Goal: Information Seeking & Learning: Learn about a topic

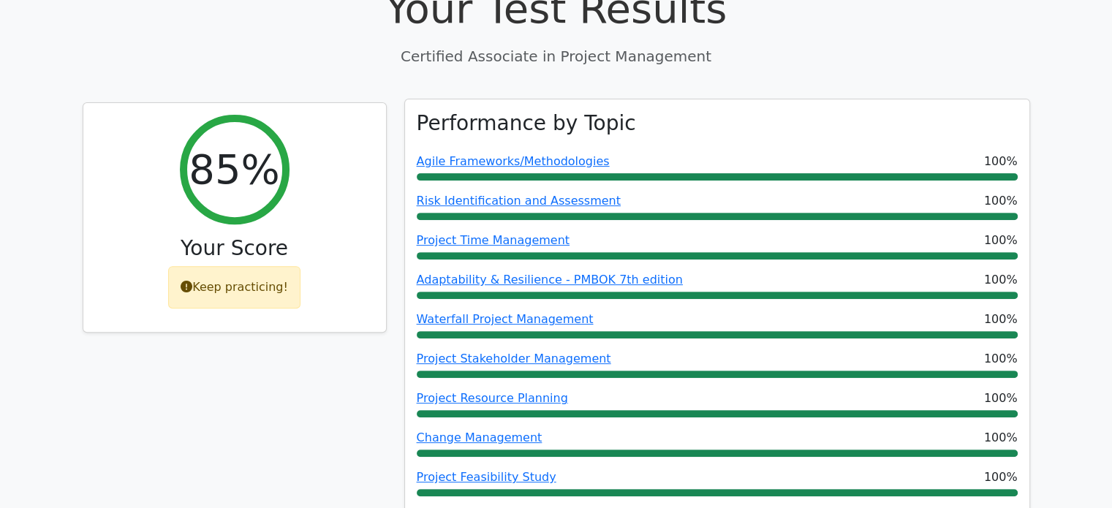
scroll to position [439, 0]
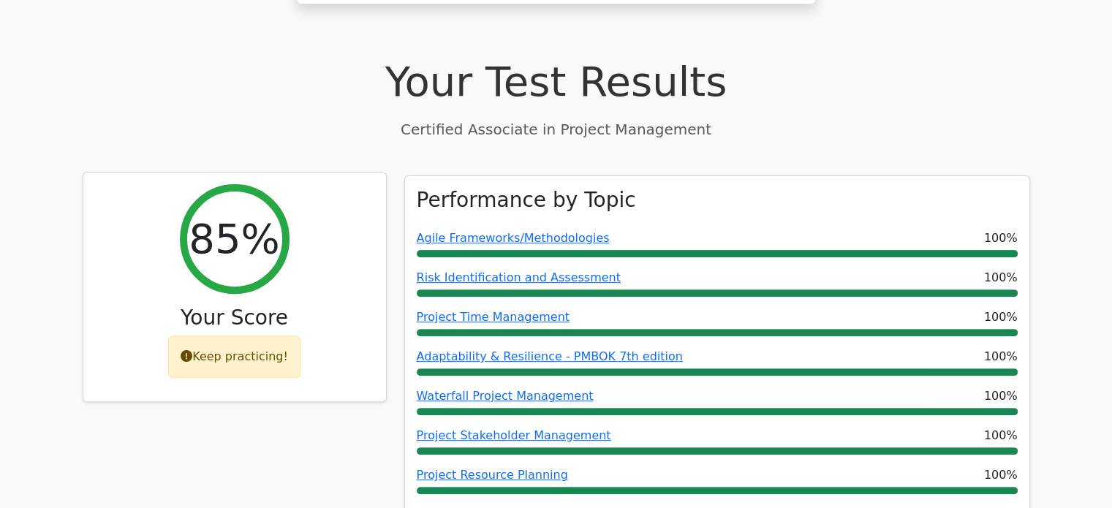
click at [190, 350] on icon at bounding box center [187, 356] width 12 height 12
click at [248, 336] on div "Keep practicing!" at bounding box center [234, 357] width 132 height 42
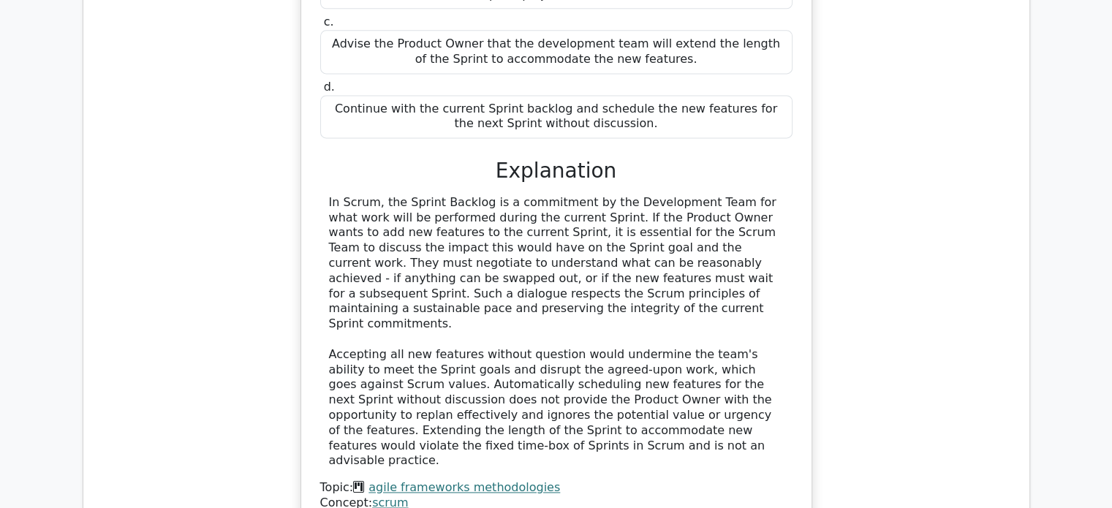
scroll to position [2048, 0]
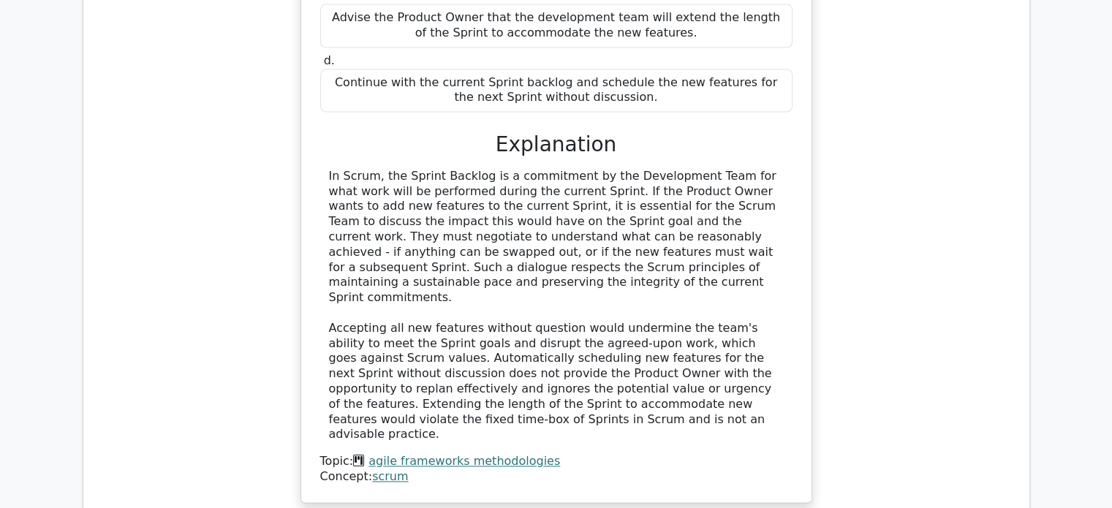
drag, startPoint x: 16, startPoint y: 543, endPoint x: 0, endPoint y: 122, distance: 420.8
click at [0, 121] on main "Go Premium Certified Associate in Project Management Preparation Package (2025)…" at bounding box center [556, 258] width 1112 height 4518
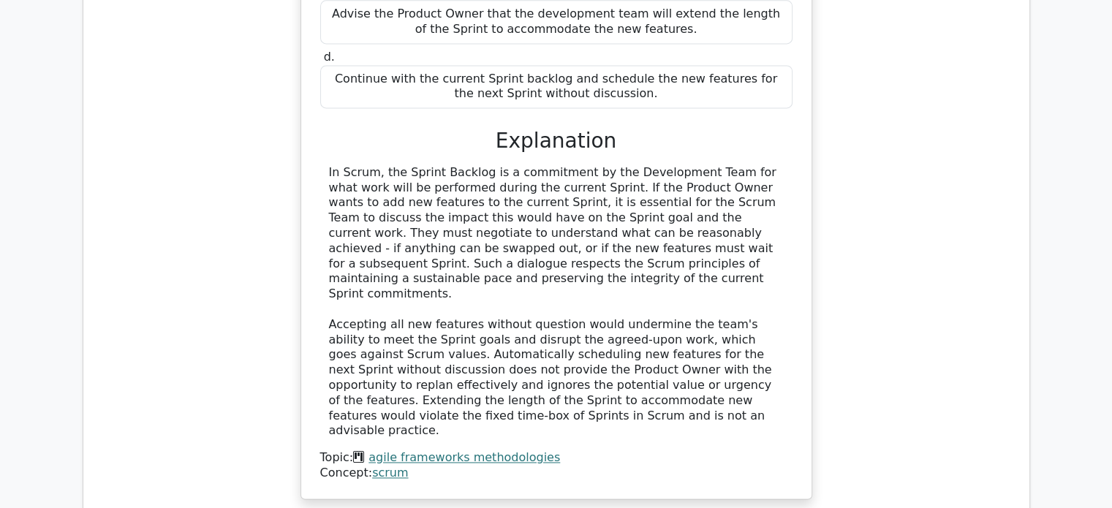
click at [161, 187] on div "When practicing Scrum, which of these actions should the Scrum Team take if the…" at bounding box center [556, 143] width 923 height 747
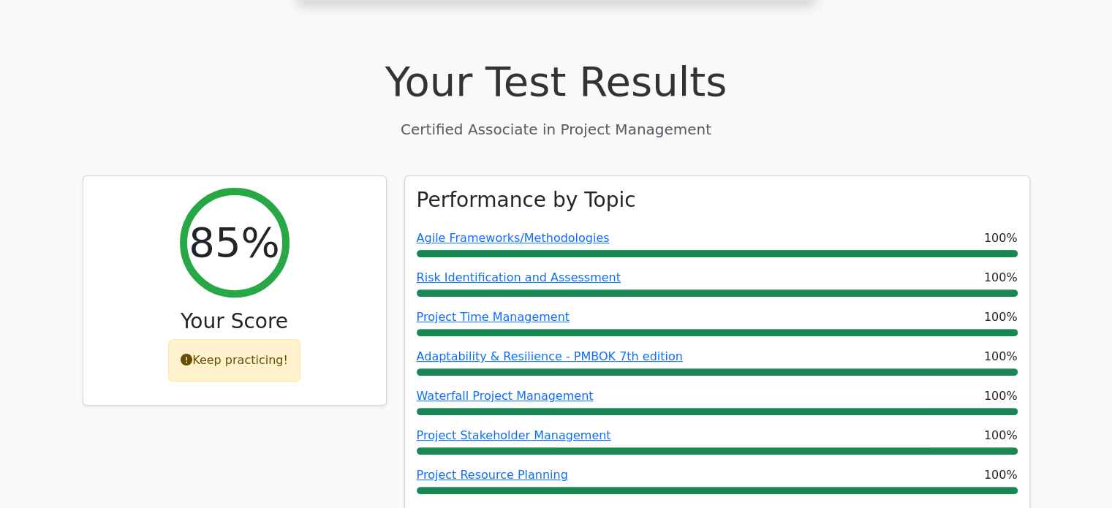
scroll to position [0, 0]
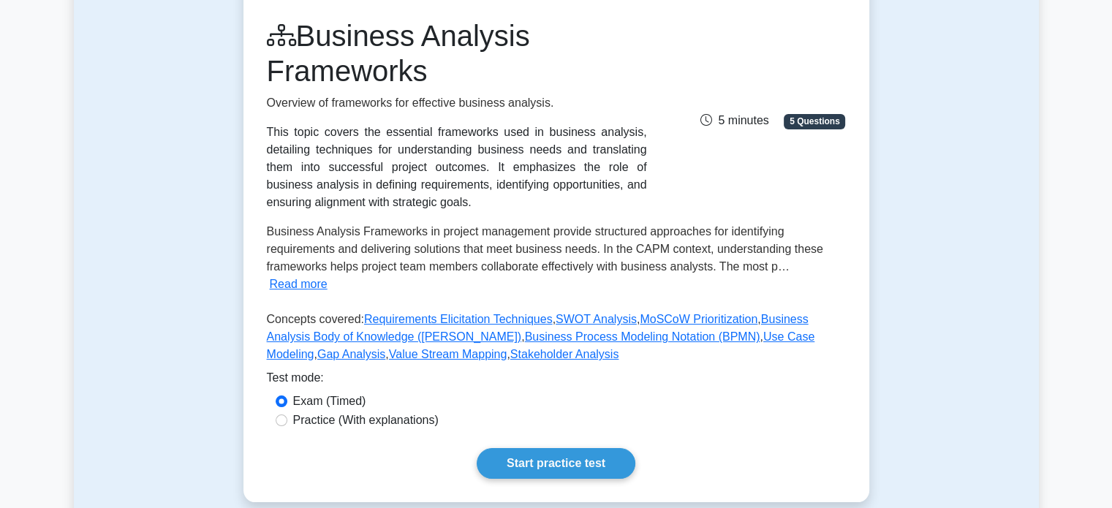
scroll to position [219, 0]
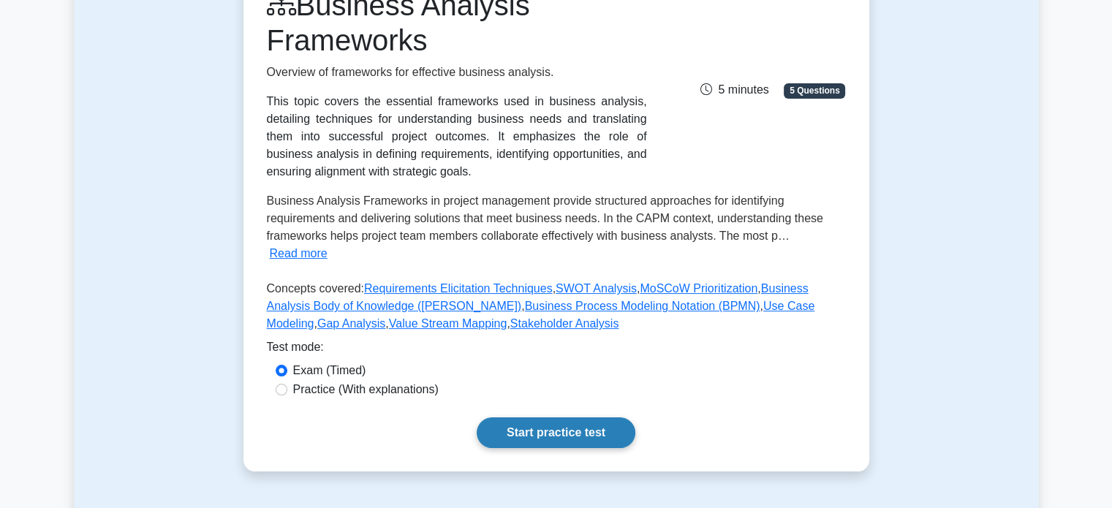
click at [568, 418] on link "Start practice test" at bounding box center [556, 433] width 159 height 31
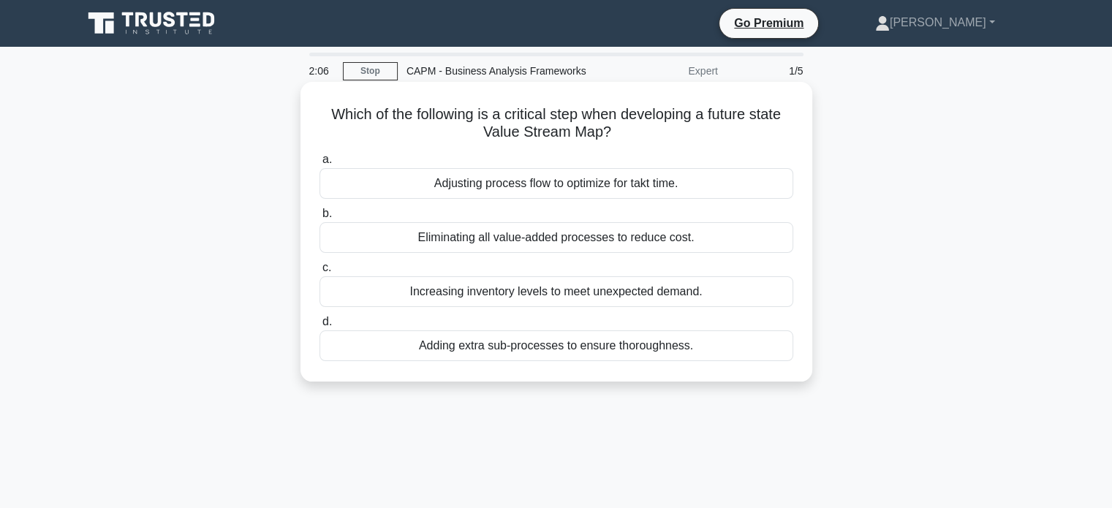
click at [539, 350] on div "Adding extra sub-processes to ensure thoroughness." at bounding box center [557, 346] width 474 height 31
click at [320, 327] on input "d. Adding extra sub-processes to ensure thoroughness." at bounding box center [320, 322] width 0 height 10
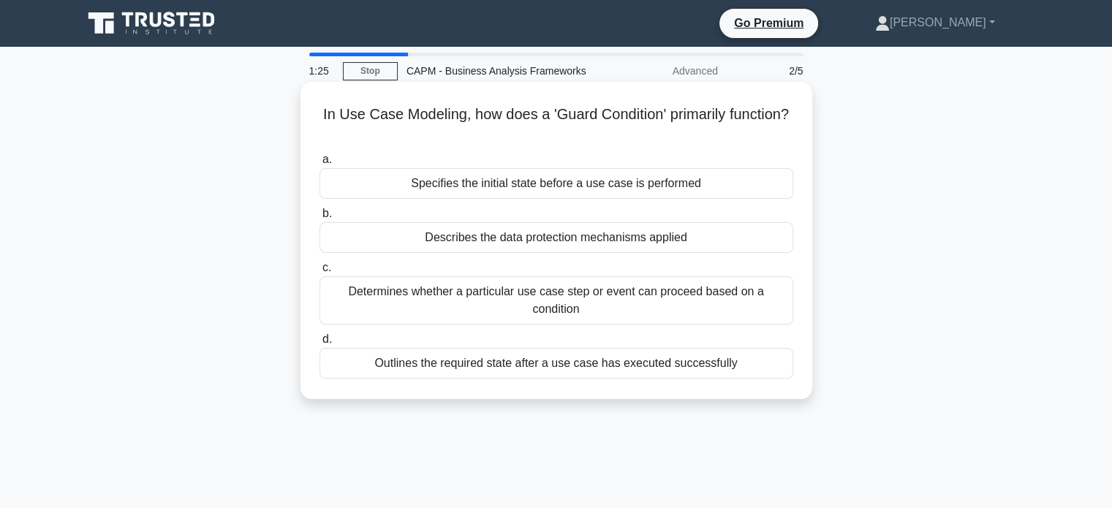
click at [579, 188] on div "Specifies the initial state before a use case is performed" at bounding box center [557, 183] width 474 height 31
click at [320, 165] on input "a. Specifies the initial state before a use case is performed" at bounding box center [320, 160] width 0 height 10
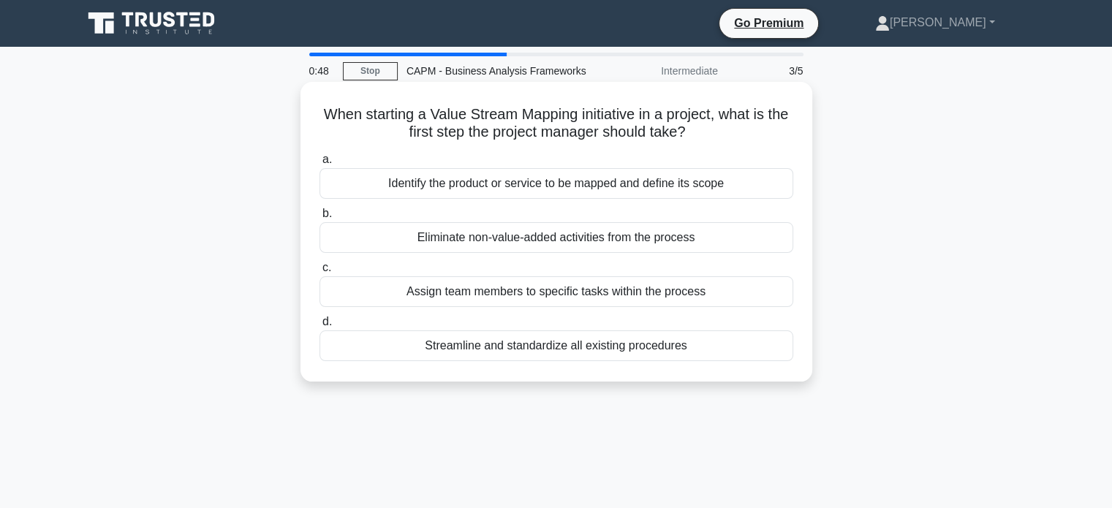
click at [554, 347] on div "Streamline and standardize all existing procedures" at bounding box center [557, 346] width 474 height 31
click at [320, 327] on input "d. Streamline and standardize all existing procedures" at bounding box center [320, 322] width 0 height 10
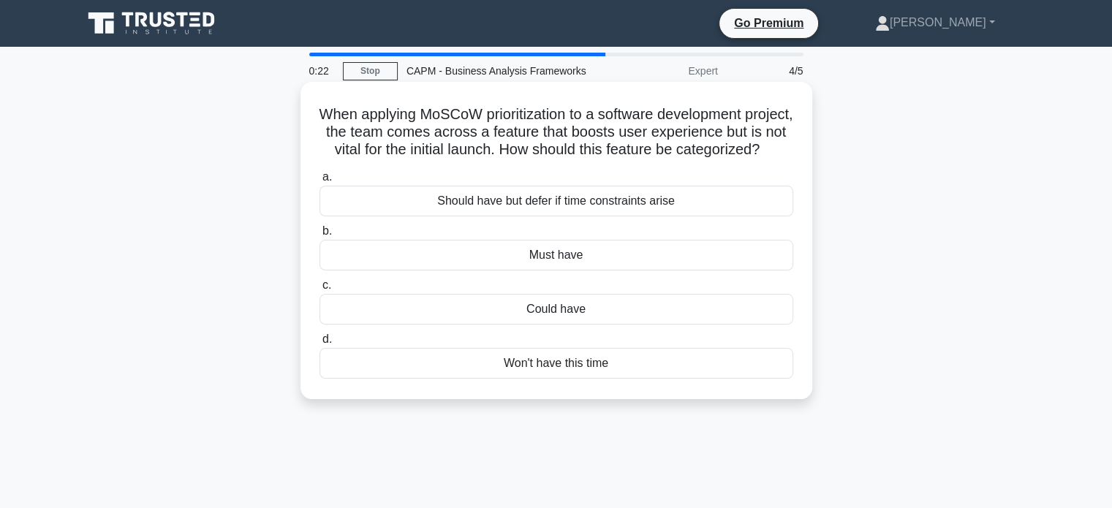
click at [568, 325] on div "Could have" at bounding box center [557, 309] width 474 height 31
click at [320, 290] on input "c. Could have" at bounding box center [320, 286] width 0 height 10
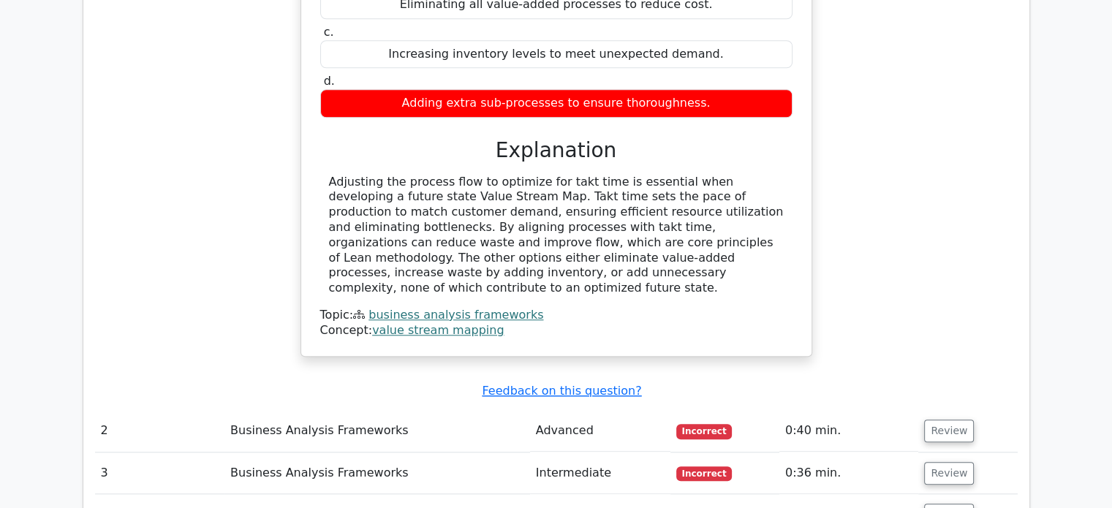
scroll to position [1463, 0]
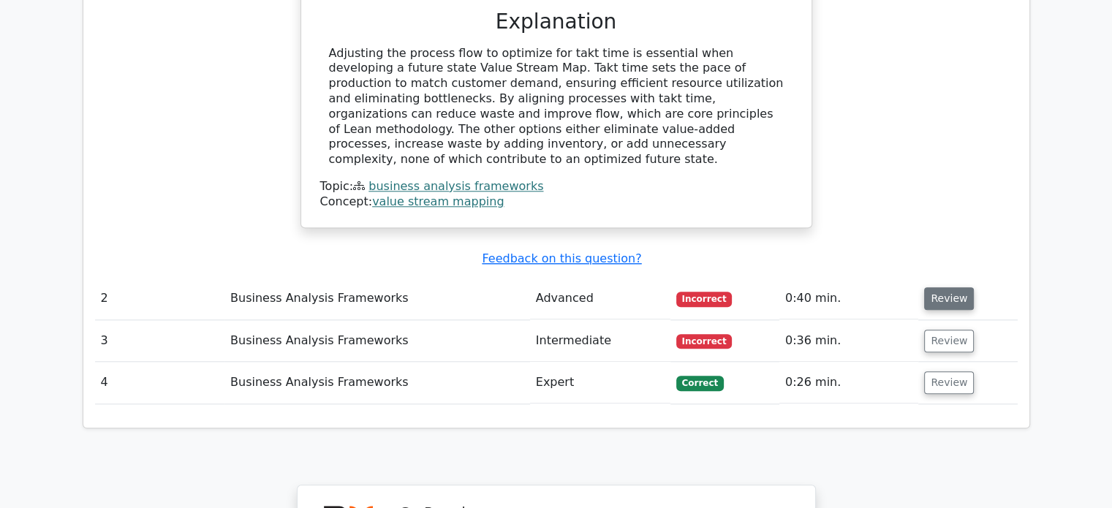
click at [937, 287] on button "Review" at bounding box center [949, 298] width 50 height 23
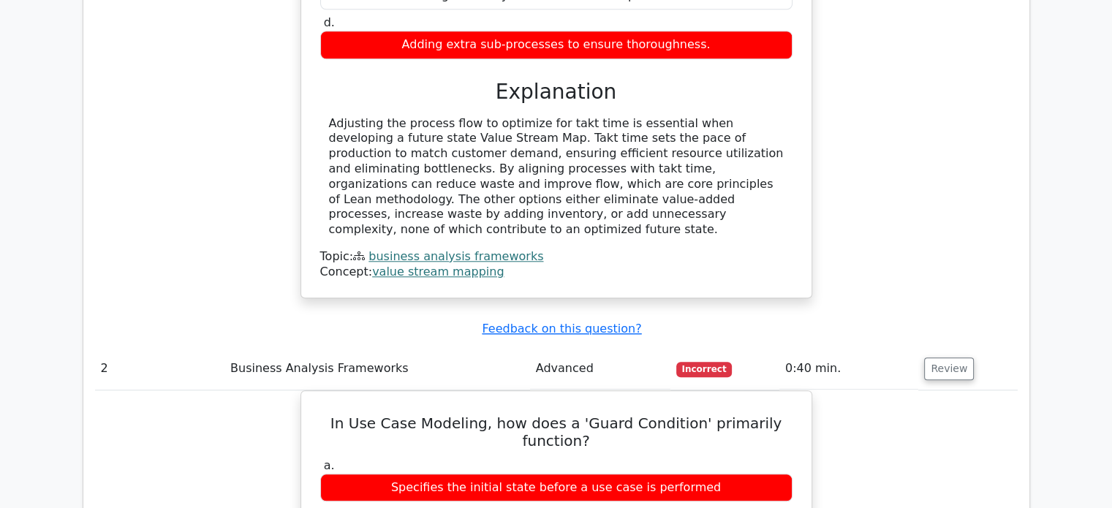
scroll to position [1100, 0]
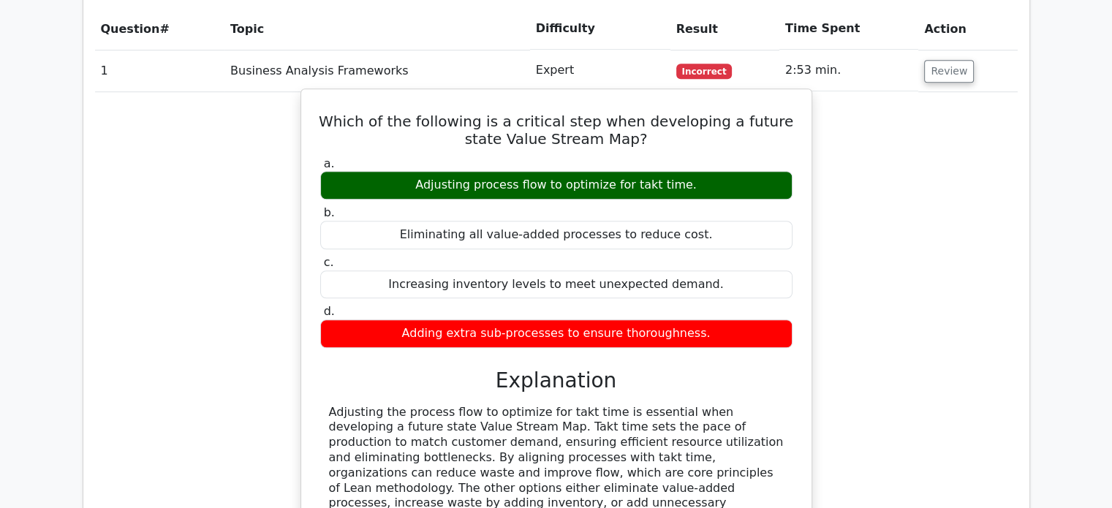
drag, startPoint x: 275, startPoint y: 181, endPoint x: 632, endPoint y: 251, distance: 363.6
click at [275, 181] on div "Which of the following is a critical step when developing a future state Value …" at bounding box center [556, 350] width 923 height 516
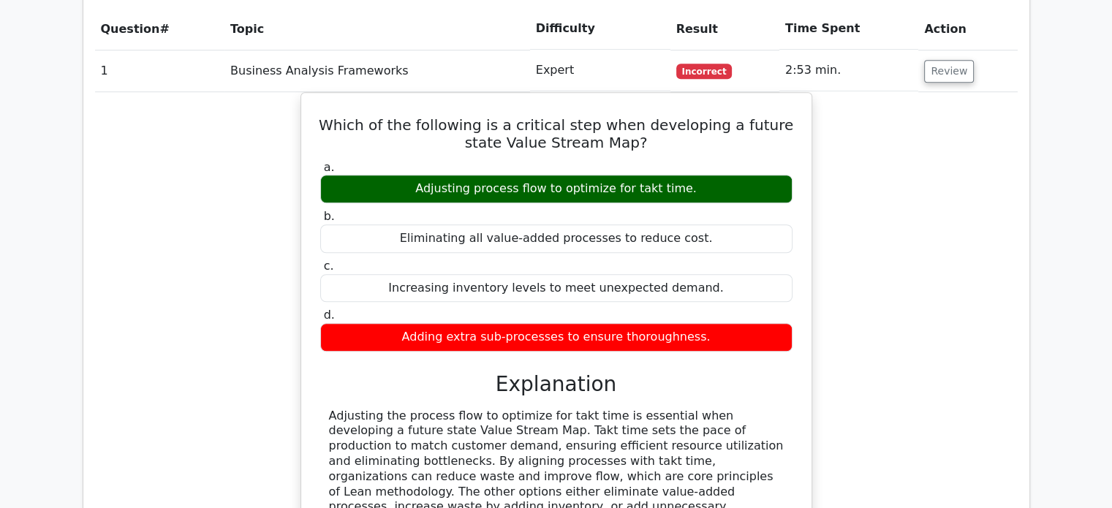
click at [961, 328] on div "Which of the following is a critical step when developing a future state Value …" at bounding box center [556, 350] width 923 height 516
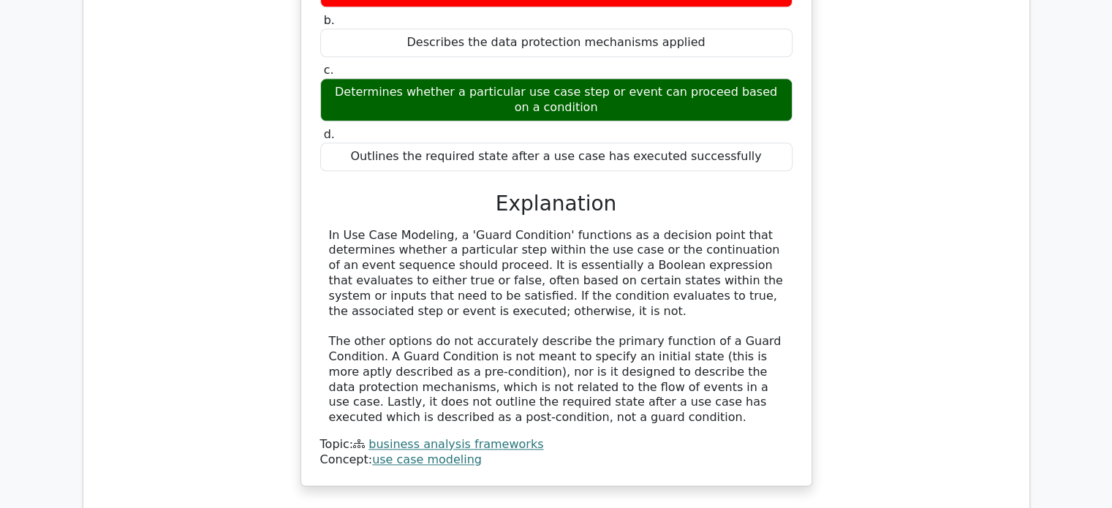
scroll to position [1831, 0]
